Goal: Task Accomplishment & Management: Manage account settings

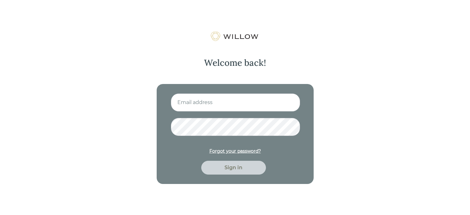
click at [204, 105] on input at bounding box center [235, 102] width 129 height 18
type input "[EMAIL_ADDRESS][DOMAIN_NAME]"
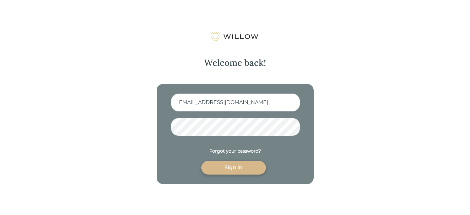
click at [229, 170] on div "Sign in" at bounding box center [233, 168] width 50 height 8
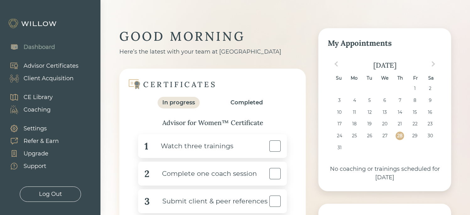
click at [53, 77] on div "Client Acquisition" at bounding box center [49, 78] width 50 height 8
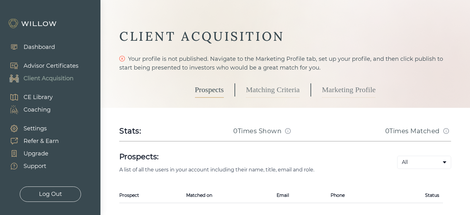
click at [353, 88] on link "Marketing Profile" at bounding box center [348, 90] width 54 height 16
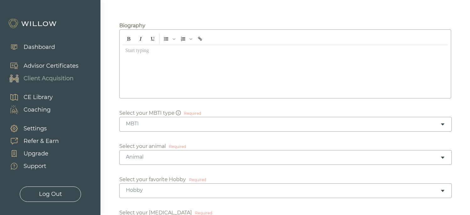
scroll to position [114, 0]
click at [152, 65] on div at bounding box center [285, 70] width 325 height 50
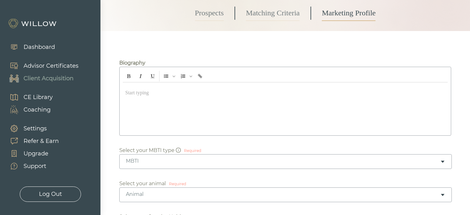
click at [35, 68] on div "Advisor Certificates" at bounding box center [51, 66] width 55 height 8
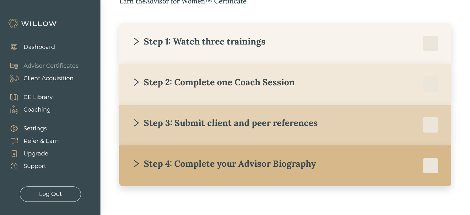
scroll to position [129, 0]
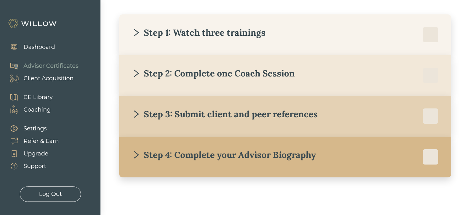
click at [231, 156] on div "Step 4: Complete your Advisor Biography" at bounding box center [224, 154] width 184 height 11
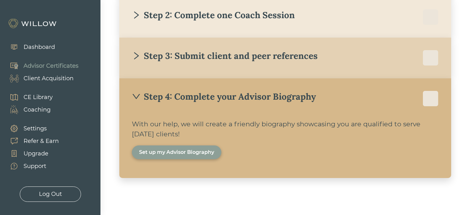
scroll to position [188, 0]
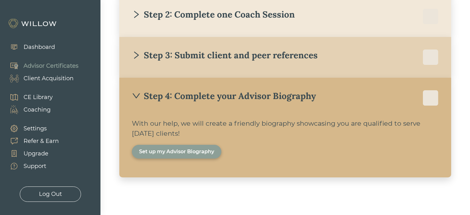
click at [176, 154] on div "Set up my Advisor Biography" at bounding box center [176, 152] width 75 height 8
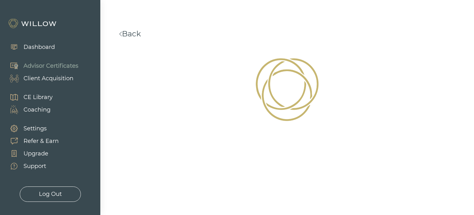
click at [50, 79] on div "Client Acquisition" at bounding box center [49, 78] width 50 height 8
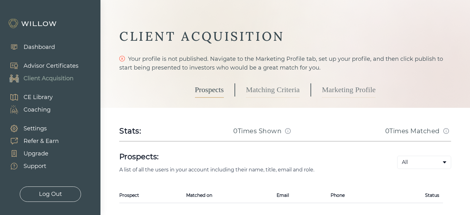
click at [348, 89] on link "Marketing Profile" at bounding box center [348, 90] width 54 height 16
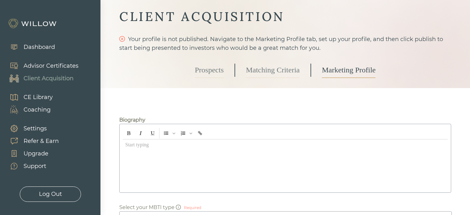
scroll to position [38, 0]
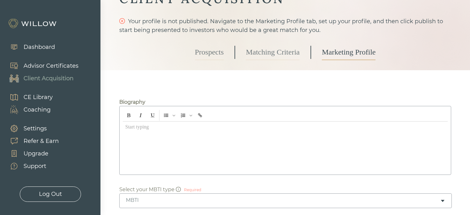
click at [250, 142] on div at bounding box center [285, 147] width 325 height 50
click at [61, 64] on div "Advisor Certificates" at bounding box center [51, 66] width 55 height 8
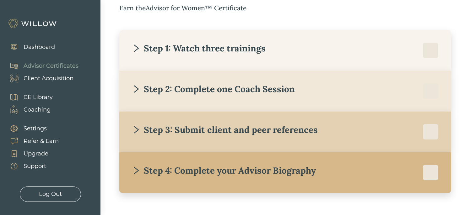
click at [194, 181] on div "Step 4: Complete your Advisor Biography With our help, we will create a friendl…" at bounding box center [285, 172] width 332 height 41
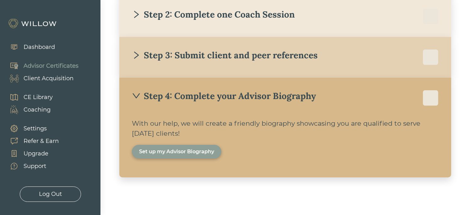
scroll to position [188, 0]
click at [63, 76] on div "Client Acquisition" at bounding box center [49, 78] width 50 height 8
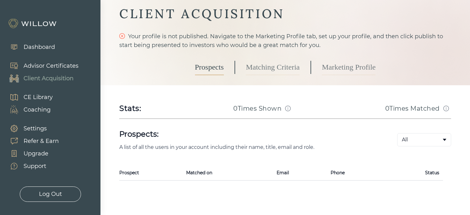
scroll to position [38, 0]
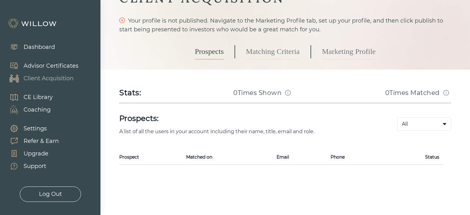
click at [339, 56] on link "Marketing Profile" at bounding box center [348, 52] width 54 height 16
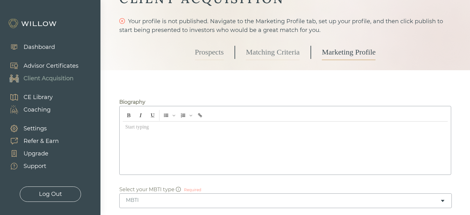
click at [216, 155] on div at bounding box center [285, 147] width 325 height 50
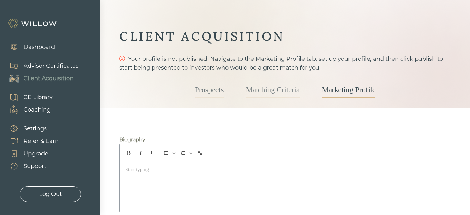
scroll to position [126, 0]
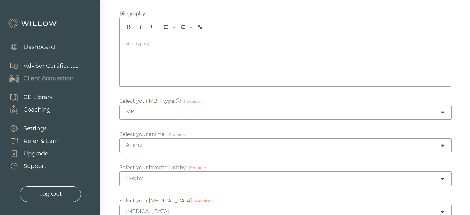
click at [226, 72] on div at bounding box center [285, 58] width 325 height 50
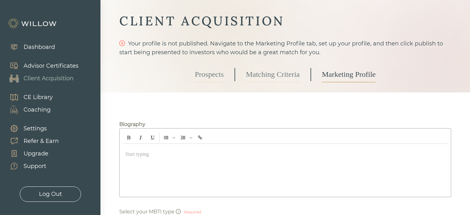
scroll to position [15, 0]
click at [49, 63] on div "Advisor Certificates" at bounding box center [51, 66] width 55 height 8
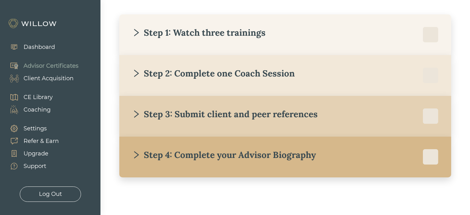
click at [219, 155] on div "Step 4: Complete your Advisor Biography" at bounding box center [224, 154] width 184 height 11
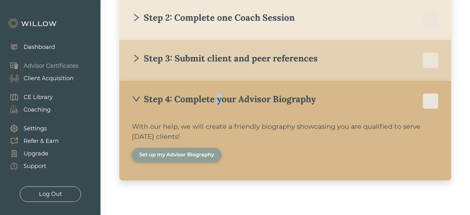
scroll to position [188, 0]
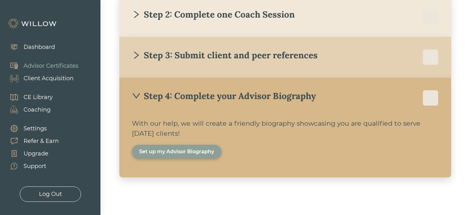
click at [287, 121] on div "With our help, we will create a friendly biography showcasing you are qualified…" at bounding box center [285, 129] width 306 height 20
drag, startPoint x: 288, startPoint y: 110, endPoint x: 292, endPoint y: 136, distance: 26.4
click at [292, 136] on div "Step 4: Complete your Advisor Biography With our help, we will create a friendl…" at bounding box center [285, 128] width 332 height 100
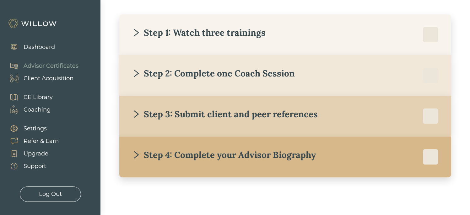
click at [292, 136] on div "Step 3: Submit client and peer references [PERSON_NAME] requires you to submit …" at bounding box center [285, 116] width 332 height 41
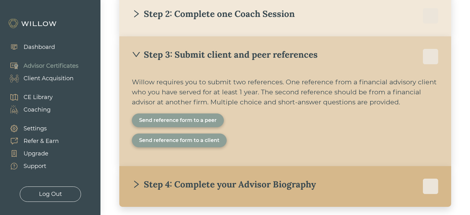
click at [249, 63] on div "Step 3: Submit client and peer references" at bounding box center [285, 57] width 306 height 16
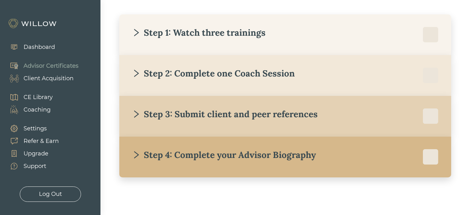
click at [197, 158] on div "Step 4: Complete your Advisor Biography" at bounding box center [224, 154] width 184 height 11
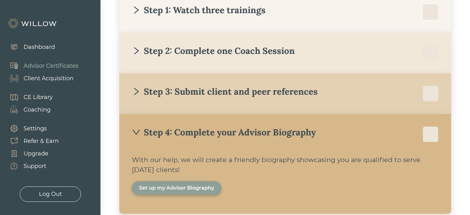
scroll to position [151, 0]
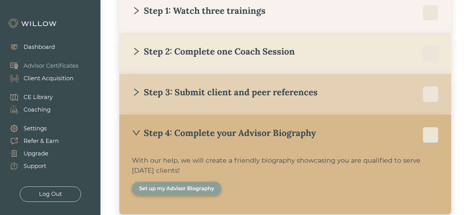
drag, startPoint x: 173, startPoint y: 166, endPoint x: 201, endPoint y: 170, distance: 27.6
click at [201, 170] on div "With our help, we will create a friendly biography showcasing you are qualified…" at bounding box center [285, 166] width 306 height 20
click at [208, 131] on div "Step 4: Complete your Advisor Biography" at bounding box center [224, 132] width 184 height 11
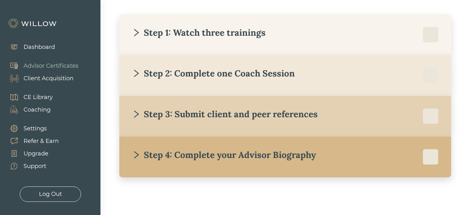
click at [148, 155] on div "Step 4: Complete your Advisor Biography" at bounding box center [224, 154] width 184 height 11
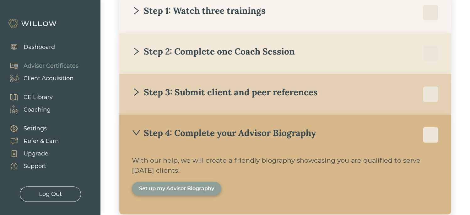
click at [58, 81] on div "Client Acquisition" at bounding box center [49, 78] width 50 height 8
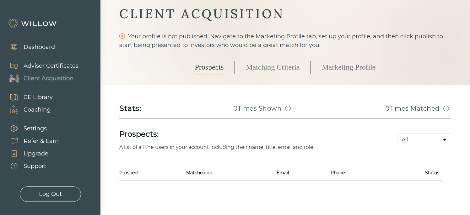
scroll to position [38, 0]
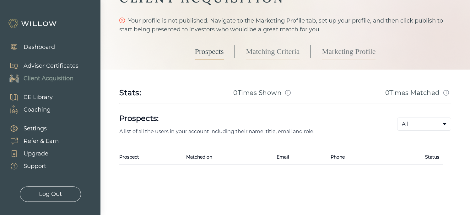
click at [280, 68] on div "Prospects Matching Criteria Marketing Profile" at bounding box center [285, 52] width 181 height 36
click at [279, 57] on link "Matching Criteria" at bounding box center [273, 52] width 54 height 16
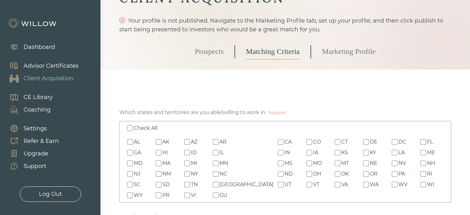
click at [322, 52] on link "Marketing Profile" at bounding box center [348, 52] width 54 height 16
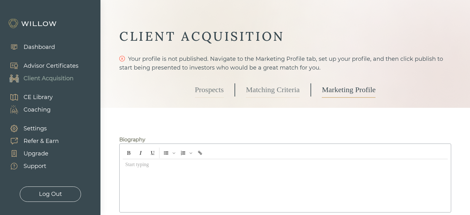
click at [196, 90] on link "Prospects" at bounding box center [209, 90] width 29 height 16
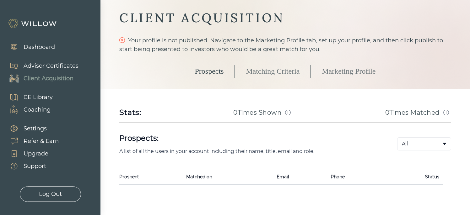
scroll to position [38, 0]
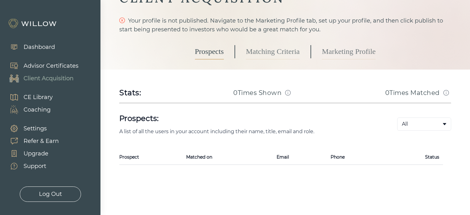
click at [327, 50] on link "Marketing Profile" at bounding box center [348, 52] width 54 height 16
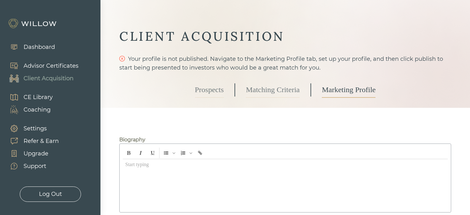
click at [208, 85] on link "Prospects" at bounding box center [209, 90] width 29 height 16
